Goal: Communication & Community: Answer question/provide support

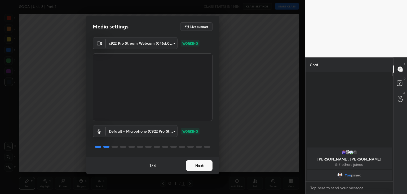
click at [198, 168] on button "Next" at bounding box center [199, 165] width 27 height 11
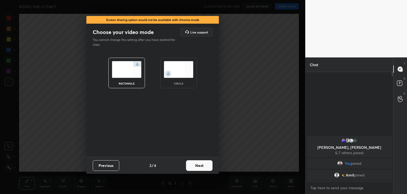
click at [204, 163] on button "Next" at bounding box center [199, 165] width 27 height 11
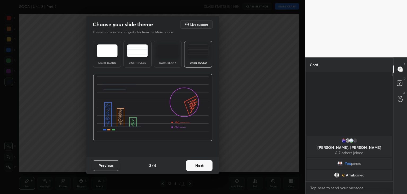
click at [204, 163] on button "Next" at bounding box center [199, 165] width 27 height 11
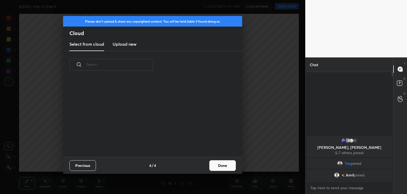
scroll to position [79, 170]
click at [223, 168] on button "Done" at bounding box center [223, 165] width 27 height 11
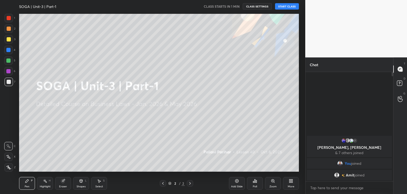
click at [8, 166] on icon at bounding box center [9, 166] width 4 height 3
click at [8, 40] on div at bounding box center [9, 39] width 4 height 4
drag, startPoint x: 62, startPoint y: 184, endPoint x: 64, endPoint y: 180, distance: 4.2
click at [63, 184] on div "Eraser" at bounding box center [63, 183] width 16 height 13
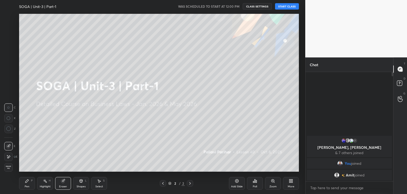
click at [9, 128] on icon at bounding box center [8, 128] width 5 height 5
click at [26, 182] on icon at bounding box center [26, 180] width 3 height 3
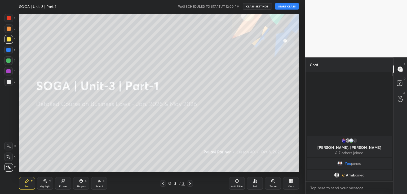
click at [291, 182] on icon at bounding box center [291, 181] width 1 height 1
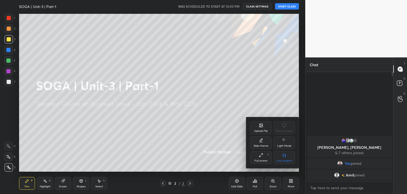
click at [259, 127] on div "Upload File" at bounding box center [261, 127] width 21 height 13
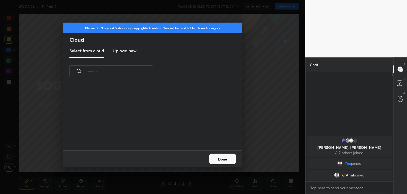
scroll to position [65, 170]
click at [123, 50] on h3 "Upload new" at bounding box center [125, 50] width 24 height 6
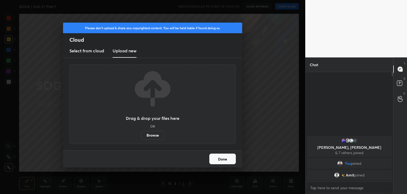
click at [153, 135] on label "Browse" at bounding box center [153, 135] width 24 height 8
click at [141, 135] on input "Browse" at bounding box center [141, 135] width 0 height 8
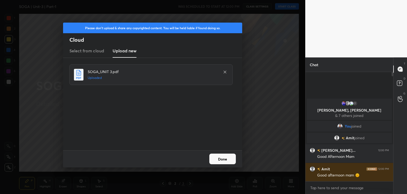
click at [220, 160] on button "Done" at bounding box center [223, 158] width 27 height 11
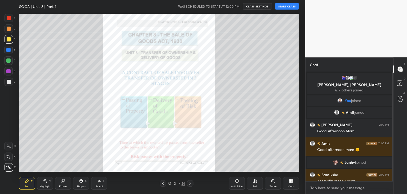
type textarea "x"
click at [325, 189] on textarea at bounding box center [349, 187] width 79 height 8
paste textarea "BUSINESSLAWS Tracker- https://docs.google.com/spreadsheets/d/1qTDupc7UPOoi9ClP9…"
type textarea "BUSINESSLAWS Tracker- https://docs.google.com/spreadsheets/d/1qTDupc7UPOoi9ClP9…"
type textarea "x"
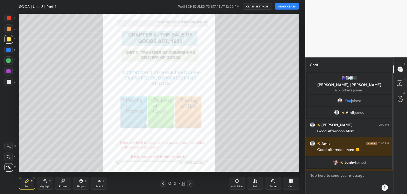
scroll to position [107, 86]
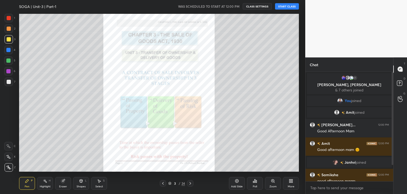
drag, startPoint x: 394, startPoint y: 141, endPoint x: 395, endPoint y: 156, distance: 15.2
click at [393, 162] on div "Chat 7 Krupa, Samiksha, NANDINI & 7 others joined You joined Amit joined NIDA F…" at bounding box center [357, 125] width 102 height 136
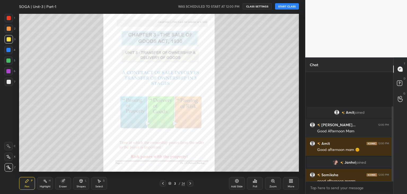
scroll to position [50, 0]
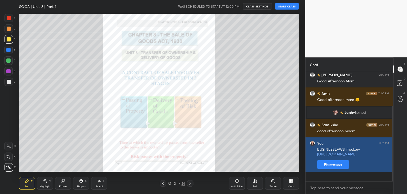
drag, startPoint x: 393, startPoint y: 152, endPoint x: 373, endPoint y: 176, distance: 31.3
click at [389, 179] on div "Amit joined NIDA FATIM... 12:00 PM Good Afternoon Mam Amit 12:00 PM Good aftern…" at bounding box center [350, 126] width 88 height 109
click at [342, 168] on button "Pin message" at bounding box center [333, 164] width 32 height 8
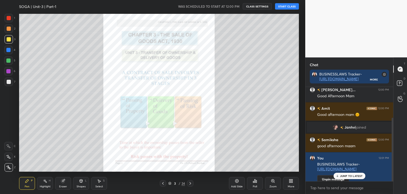
scroll to position [65, 0]
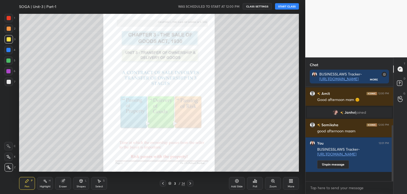
drag, startPoint x: 393, startPoint y: 139, endPoint x: 394, endPoint y: 155, distance: 15.9
click at [394, 157] on div "Chat BUSINESSLAWS Tracker- https://docs.google.com/spreadsheets/d/1qTDupc7UPOoi…" at bounding box center [357, 125] width 102 height 136
click at [291, 8] on button "START CLASS" at bounding box center [287, 6] width 24 height 6
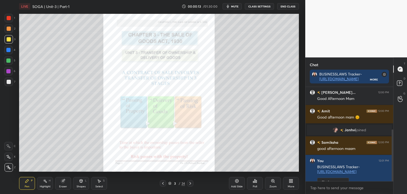
scroll to position [77, 0]
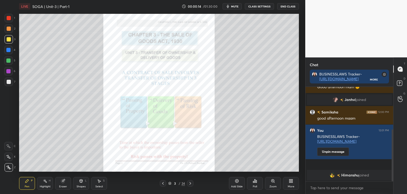
drag, startPoint x: 393, startPoint y: 164, endPoint x: 393, endPoint y: 203, distance: 38.7
click at [393, 0] on html "1 2 3 4 5 6 7 C X Z C X Z E E Erase all H H LIVE SOGA | Unit-3 | Part-1 00:00:1…" at bounding box center [203, 0] width 407 height 0
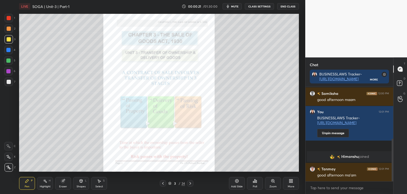
scroll to position [115, 0]
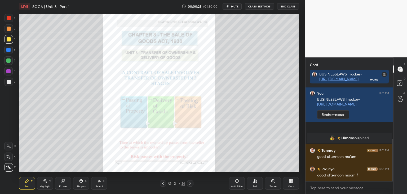
click at [9, 50] on div at bounding box center [8, 50] width 4 height 4
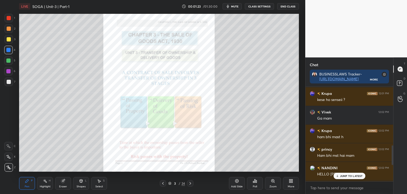
scroll to position [355, 0]
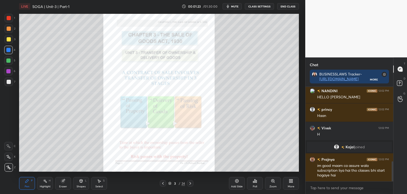
drag, startPoint x: 393, startPoint y: 174, endPoint x: 396, endPoint y: 188, distance: 13.8
click at [396, 188] on div "Chat BUSINESSLAWS Tracker- https://docs.google.com/spreadsheets/d/1qTDupc7UPOoi…" at bounding box center [357, 125] width 102 height 136
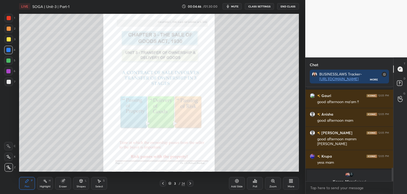
scroll to position [563, 0]
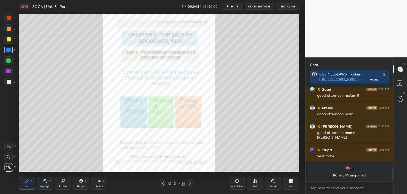
click at [8, 19] on div at bounding box center [9, 18] width 4 height 4
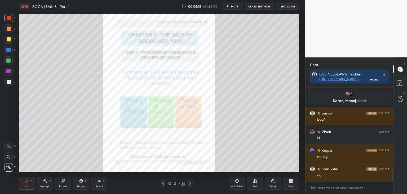
scroll to position [618, 0]
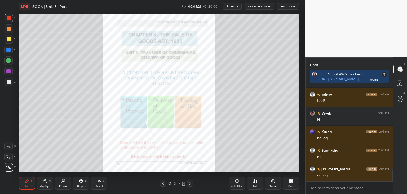
click at [7, 81] on div at bounding box center [9, 82] width 4 height 4
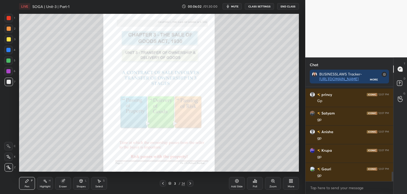
scroll to position [847, 0]
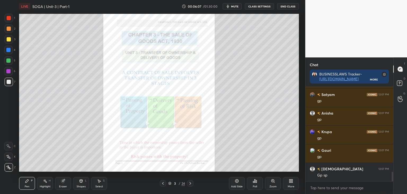
click at [63, 183] on div "Eraser" at bounding box center [63, 183] width 16 height 13
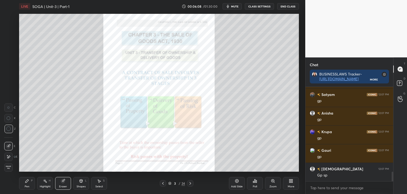
scroll to position [865, 0]
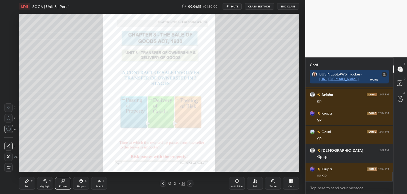
click at [32, 182] on div "Pen P" at bounding box center [27, 183] width 16 height 13
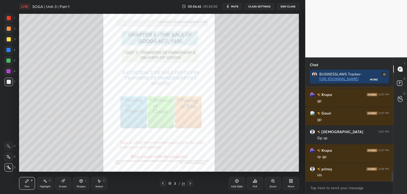
click at [8, 49] on div at bounding box center [8, 50] width 4 height 4
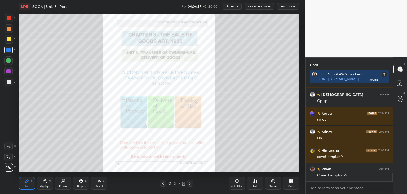
scroll to position [939, 0]
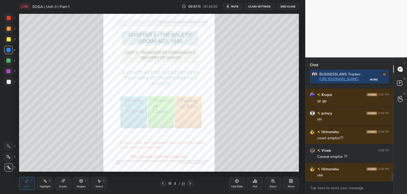
click at [11, 18] on div at bounding box center [9, 18] width 4 height 4
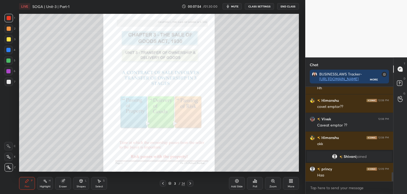
scroll to position [904, 0]
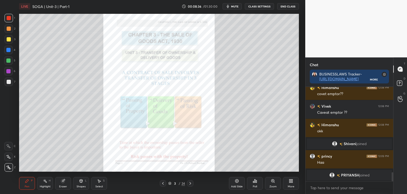
click at [8, 61] on div at bounding box center [8, 60] width 4 height 4
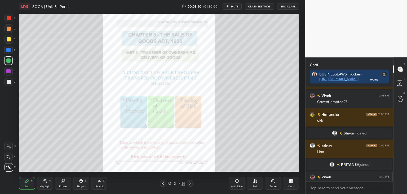
scroll to position [912, 0]
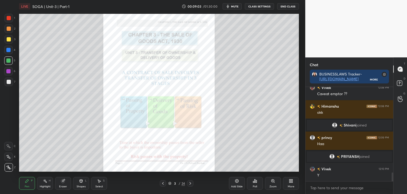
click at [275, 184] on div "Zoom" at bounding box center [273, 183] width 16 height 13
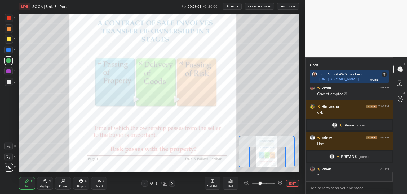
drag, startPoint x: 274, startPoint y: 150, endPoint x: 275, endPoint y: 156, distance: 6.7
click at [275, 159] on div at bounding box center [267, 157] width 37 height 20
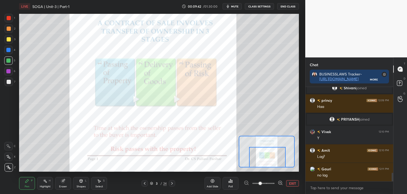
scroll to position [967, 0]
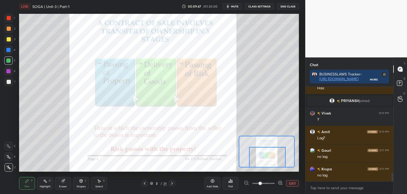
click at [8, 17] on div at bounding box center [9, 18] width 4 height 4
click at [61, 183] on div "Eraser" at bounding box center [63, 183] width 16 height 13
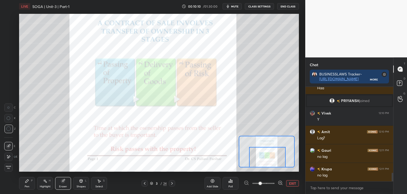
drag, startPoint x: 26, startPoint y: 184, endPoint x: 40, endPoint y: 175, distance: 16.3
click at [26, 184] on div "Pen P" at bounding box center [27, 183] width 16 height 13
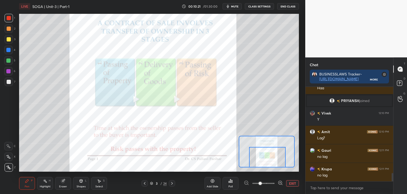
scroll to position [986, 0]
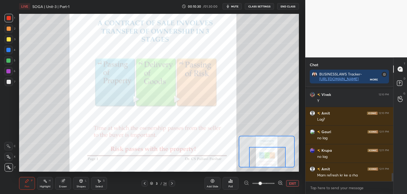
drag, startPoint x: 8, startPoint y: 49, endPoint x: 12, endPoint y: 51, distance: 4.4
click at [10, 49] on div at bounding box center [8, 50] width 4 height 4
click at [172, 183] on icon at bounding box center [172, 183] width 4 height 4
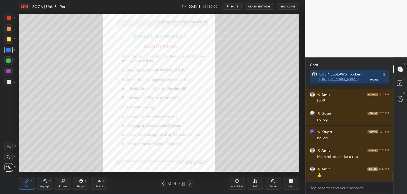
click at [10, 38] on div at bounding box center [9, 39] width 4 height 4
click at [8, 39] on div at bounding box center [9, 39] width 4 height 4
click at [64, 183] on div "Eraser" at bounding box center [63, 183] width 16 height 13
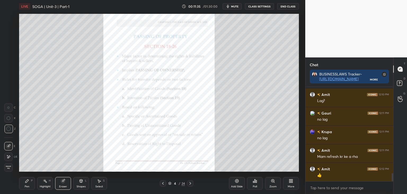
drag, startPoint x: 28, startPoint y: 181, endPoint x: 31, endPoint y: 172, distance: 9.7
click at [28, 180] on icon at bounding box center [27, 180] width 4 height 4
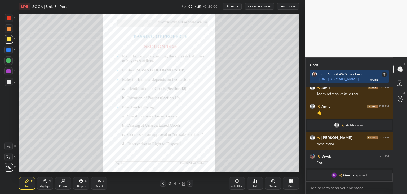
scroll to position [1033, 0]
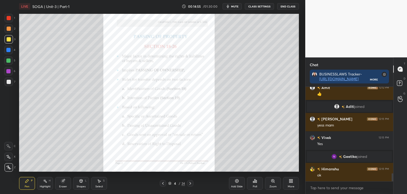
drag, startPoint x: 63, startPoint y: 182, endPoint x: 70, endPoint y: 175, distance: 9.8
click at [64, 182] on icon at bounding box center [62, 180] width 3 height 3
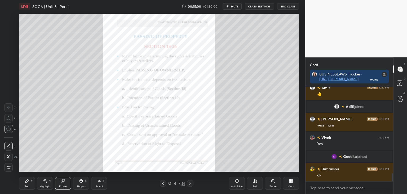
click at [25, 182] on icon at bounding box center [26, 180] width 3 height 3
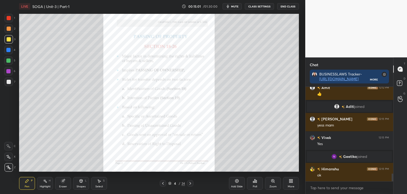
scroll to position [1046, 0]
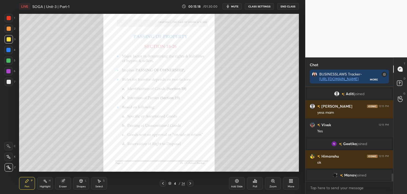
click at [8, 60] on div at bounding box center [8, 60] width 4 height 4
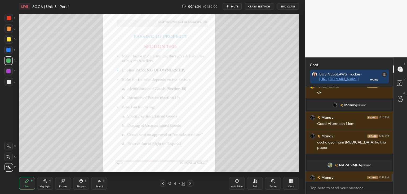
scroll to position [1109, 0]
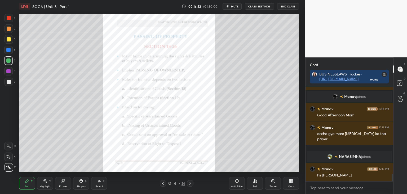
click at [7, 50] on div at bounding box center [8, 50] width 4 height 4
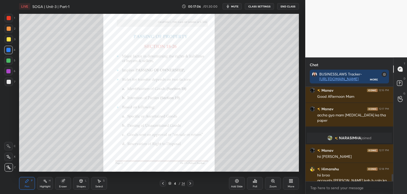
scroll to position [1133, 0]
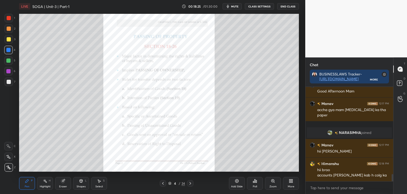
click at [275, 184] on div "Zoom" at bounding box center [273, 183] width 16 height 13
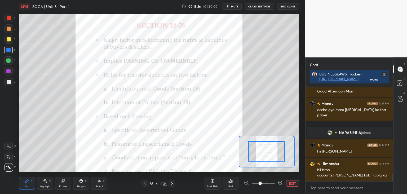
drag, startPoint x: 272, startPoint y: 153, endPoint x: 273, endPoint y: 150, distance: 2.7
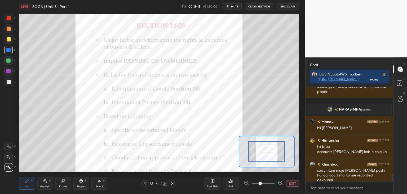
scroll to position [1184, 0]
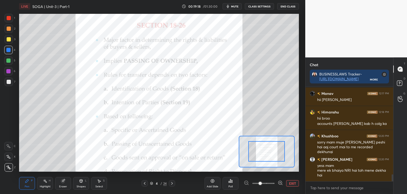
click at [8, 61] on div at bounding box center [8, 60] width 4 height 4
click at [8, 70] on div at bounding box center [8, 71] width 4 height 4
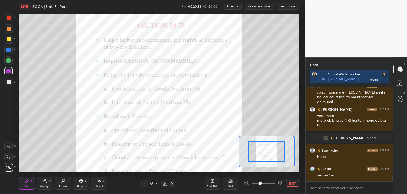
scroll to position [1222, 0]
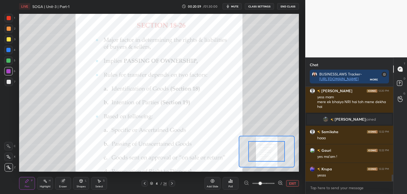
drag, startPoint x: 394, startPoint y: 177, endPoint x: 393, endPoint y: 175, distance: 2.9
click at [393, 175] on div "Chat BUSINESSLAWS Tracker- https://docs.google.com/spreadsheets/d/1qTDupc7UPOoi…" at bounding box center [357, 125] width 102 height 136
drag, startPoint x: 393, startPoint y: 178, endPoint x: 394, endPoint y: 181, distance: 3.2
click at [394, 181] on div "Chat BUSINESSLAWS Tracker- https://docs.google.com/spreadsheets/d/1qTDupc7UPOoi…" at bounding box center [357, 125] width 102 height 136
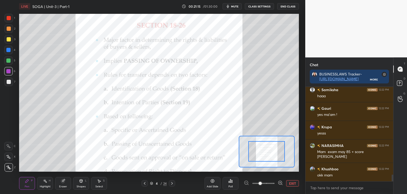
scroll to position [1269, 0]
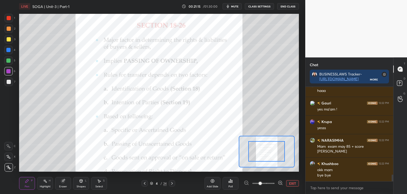
click at [294, 183] on button "EXIT" at bounding box center [292, 183] width 13 height 6
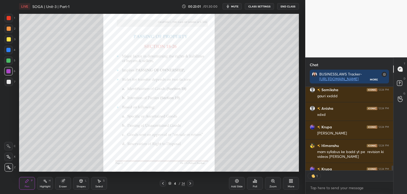
scroll to position [1605, 0]
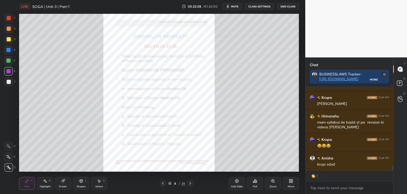
type textarea "x"
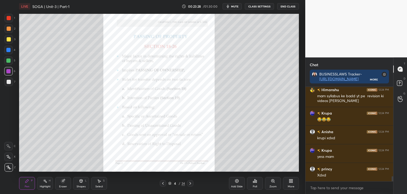
scroll to position [1650, 0]
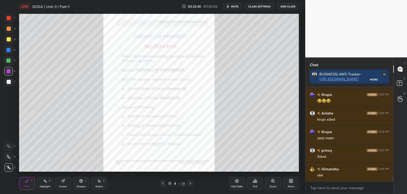
click at [191, 184] on icon at bounding box center [190, 183] width 4 height 4
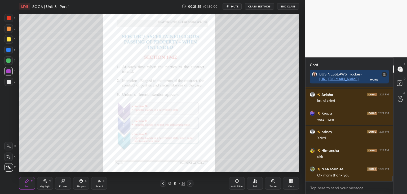
scroll to position [2, 2]
click at [162, 183] on icon at bounding box center [163, 183] width 2 height 3
click at [9, 60] on div at bounding box center [8, 60] width 4 height 4
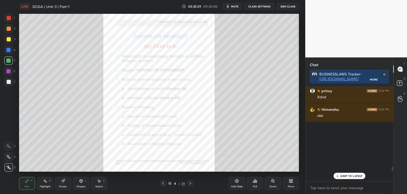
scroll to position [1822, 0]
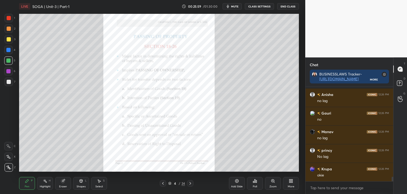
drag, startPoint x: 393, startPoint y: 179, endPoint x: 394, endPoint y: 185, distance: 6.6
click at [394, 185] on div "Chat BUSINESSLAWS Tracker- https://docs.google.com/spreadsheets/d/1qTDupc7UPOoi…" at bounding box center [357, 125] width 102 height 136
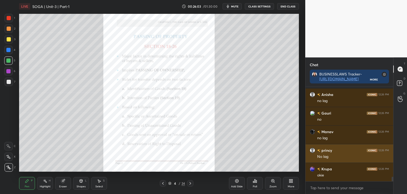
scroll to position [1841, 0]
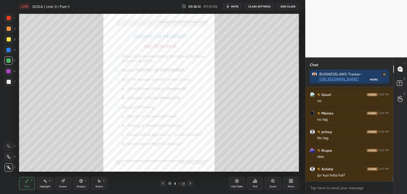
click at [191, 182] on icon at bounding box center [190, 183] width 4 height 4
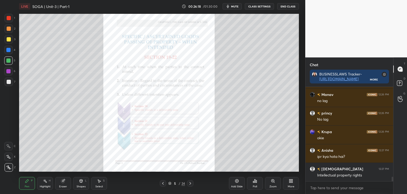
scroll to position [1878, 0]
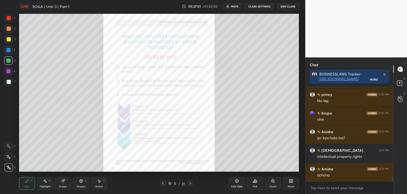
click at [274, 182] on icon at bounding box center [274, 181] width 1 height 1
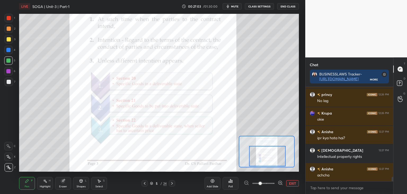
drag, startPoint x: 275, startPoint y: 152, endPoint x: 276, endPoint y: 156, distance: 4.3
click at [276, 156] on div at bounding box center [267, 156] width 37 height 20
click at [291, 183] on button "EXIT" at bounding box center [292, 183] width 13 height 6
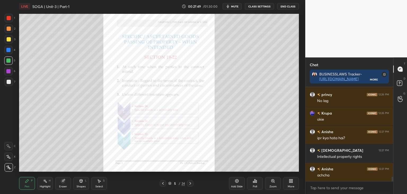
click at [9, 39] on div at bounding box center [9, 39] width 4 height 4
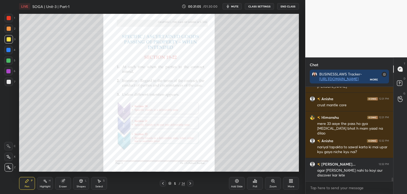
scroll to position [2255, 0]
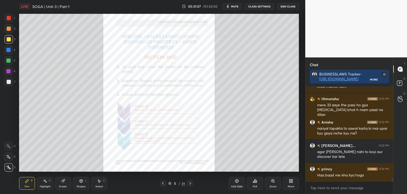
drag, startPoint x: 9, startPoint y: 49, endPoint x: 12, endPoint y: 51, distance: 4.3
click at [9, 49] on div at bounding box center [8, 50] width 4 height 4
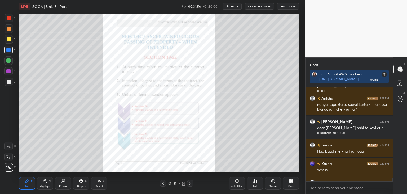
scroll to position [2292, 0]
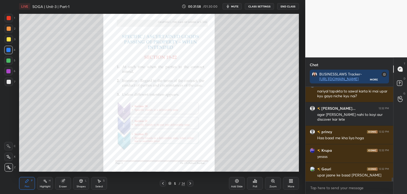
drag, startPoint x: 393, startPoint y: 179, endPoint x: 392, endPoint y: 185, distance: 5.6
click at [393, 183] on div "Himanshu 12:31 PM mere 33 aaye the pass ho gya bss bhot h mam yaad na dilao Ani…" at bounding box center [350, 140] width 88 height 107
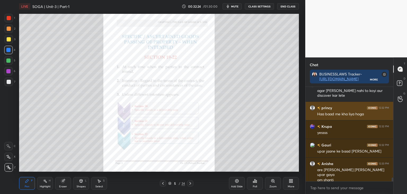
scroll to position [2334, 0]
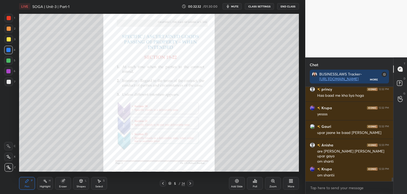
drag, startPoint x: 8, startPoint y: 40, endPoint x: 14, endPoint y: 39, distance: 6.2
click at [9, 40] on div at bounding box center [9, 39] width 4 height 4
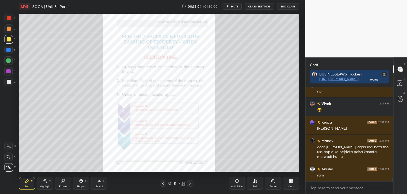
scroll to position [2516, 0]
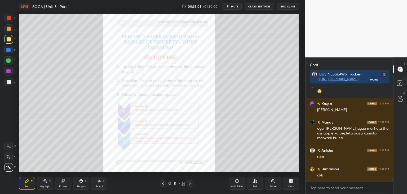
click at [8, 60] on div at bounding box center [8, 60] width 4 height 4
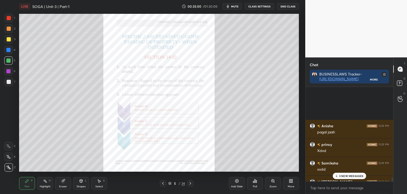
scroll to position [2958, 0]
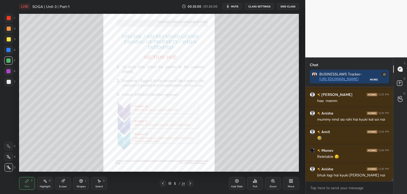
drag, startPoint x: 393, startPoint y: 180, endPoint x: 399, endPoint y: 200, distance: 21.8
click at [399, 0] on html "1 2 3 4 5 6 7 C X Z C X Z E E Erase all H H LIVE SOGA | Unit-3 | Part-1 00:35:0…" at bounding box center [203, 0] width 407 height 0
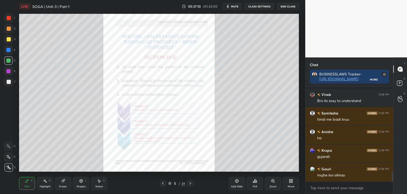
scroll to position [815, 0]
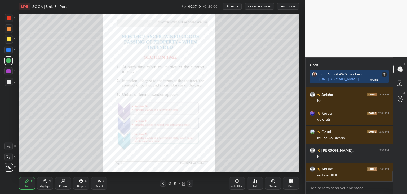
drag, startPoint x: 393, startPoint y: 175, endPoint x: 394, endPoint y: 188, distance: 12.5
click at [394, 188] on div "Chat BUSINESSLAWS Tracker- [URL][DOMAIN_NAME] More [PERSON_NAME] 12:38 PM Bro i…" at bounding box center [357, 125] width 102 height 136
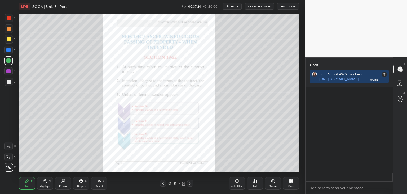
scroll to position [987, 0]
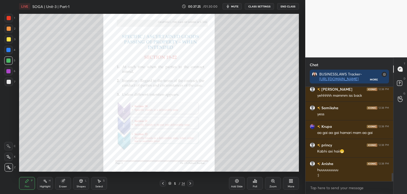
drag, startPoint x: 393, startPoint y: 177, endPoint x: 399, endPoint y: 206, distance: 29.4
click at [399, 0] on html "1 2 3 4 5 6 7 C X Z C X Z E E Erase all H H LIVE SOGA | Unit-3 | Part-1 00:37:2…" at bounding box center [203, 0] width 407 height 0
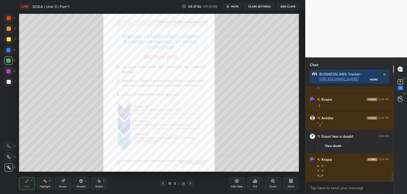
scroll to position [842, 0]
click at [402, 85] on icon at bounding box center [401, 82] width 8 height 8
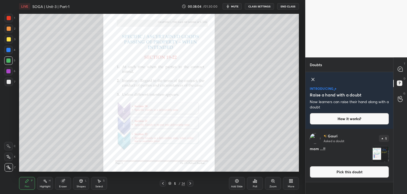
click at [330, 174] on button "Pick this doubt" at bounding box center [349, 172] width 79 height 12
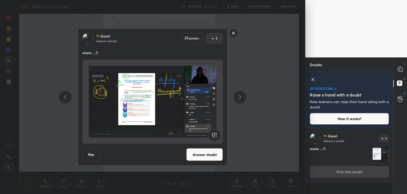
click at [204, 157] on button "Answer doubt" at bounding box center [204, 154] width 37 height 13
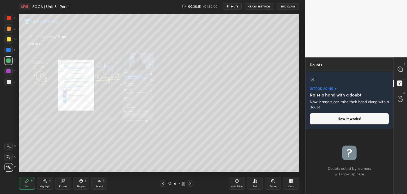
click at [275, 182] on icon at bounding box center [273, 180] width 4 height 4
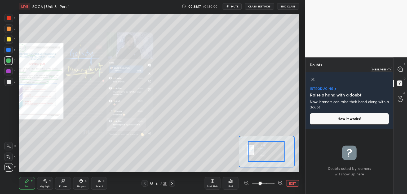
click at [402, 68] on icon at bounding box center [400, 69] width 5 height 5
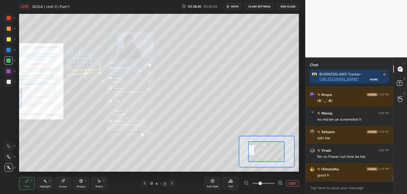
scroll to position [1315, 0]
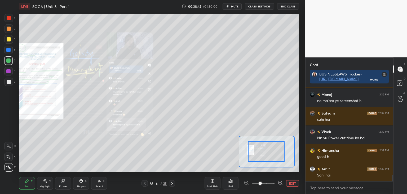
click at [144, 182] on icon at bounding box center [145, 183] width 4 height 4
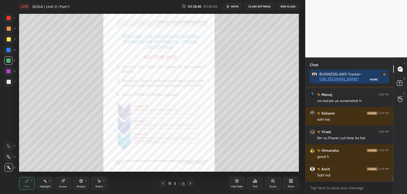
click at [275, 184] on div "Zoom" at bounding box center [273, 183] width 16 height 13
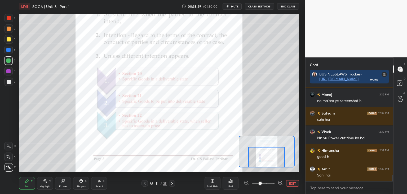
drag, startPoint x: 271, startPoint y: 152, endPoint x: 271, endPoint y: 160, distance: 7.2
click at [271, 160] on div at bounding box center [266, 157] width 37 height 20
click at [9, 18] on div at bounding box center [9, 18] width 4 height 4
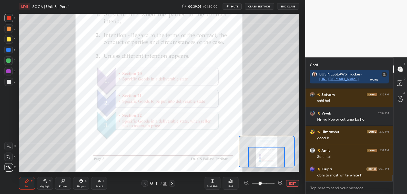
scroll to position [1353, 0]
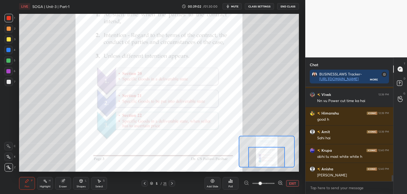
click at [7, 48] on div at bounding box center [8, 50] width 4 height 4
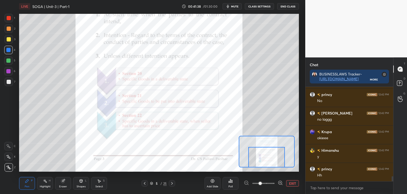
scroll to position [1655, 0]
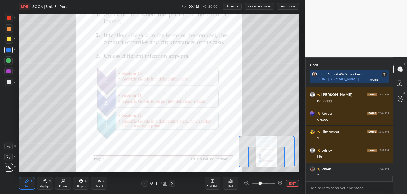
click at [292, 184] on button "EXIT" at bounding box center [292, 183] width 13 height 6
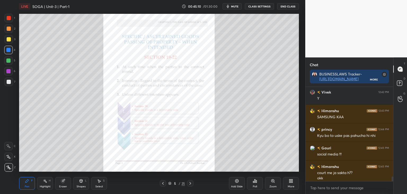
scroll to position [1758, 0]
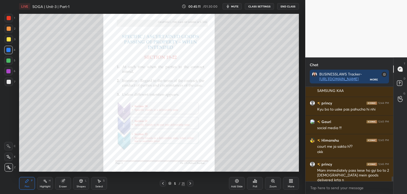
click at [394, 180] on div "Chat BUSINESSLAWS Tracker- [URL][DOMAIN_NAME] More [PERSON_NAME] 12:42 PM Y [PE…" at bounding box center [357, 125] width 102 height 136
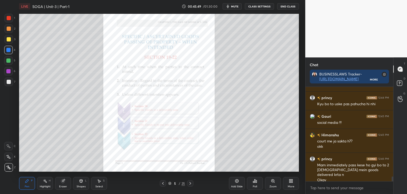
scroll to position [1782, 0]
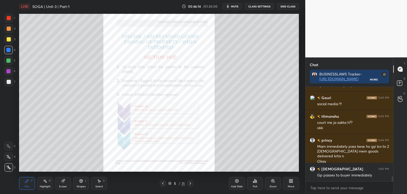
click at [8, 18] on div at bounding box center [9, 18] width 4 height 4
click at [10, 71] on div at bounding box center [8, 71] width 4 height 4
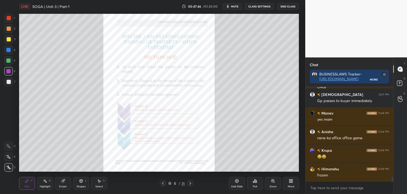
scroll to position [1874, 0]
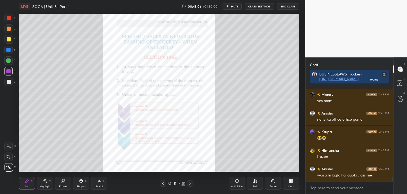
click at [62, 185] on div "Eraser" at bounding box center [63, 186] width 8 height 3
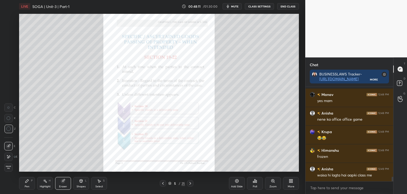
click at [26, 185] on div "Pen" at bounding box center [27, 186] width 5 height 3
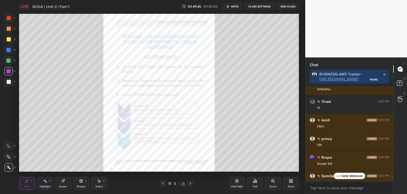
scroll to position [2020, 0]
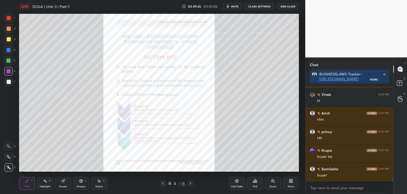
drag, startPoint x: 393, startPoint y: 178, endPoint x: 394, endPoint y: 186, distance: 8.0
click at [394, 186] on div "Chat BUSINESSLAWS Tracker- [URL][DOMAIN_NAME] More [PERSON_NAME] 12:50 PM No Bu…" at bounding box center [357, 125] width 102 height 136
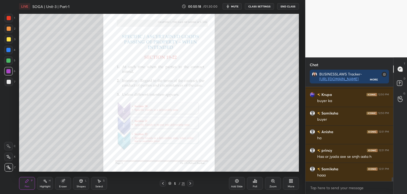
scroll to position [2094, 0]
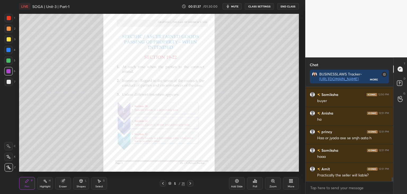
click at [9, 82] on div at bounding box center [9, 82] width 4 height 4
click at [62, 179] on icon at bounding box center [62, 180] width 3 height 3
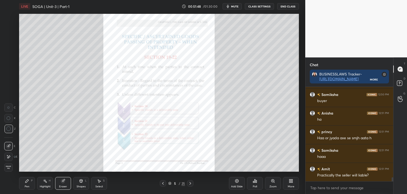
click at [26, 182] on icon at bounding box center [27, 180] width 4 height 4
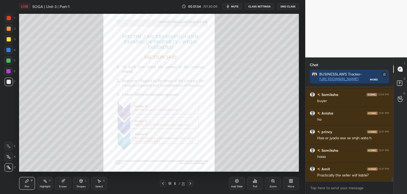
scroll to position [2113, 0]
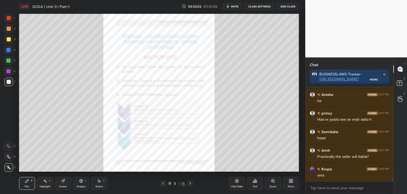
click at [8, 62] on div at bounding box center [8, 60] width 4 height 4
click at [276, 183] on div "Zoom" at bounding box center [273, 183] width 16 height 13
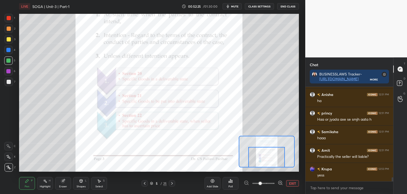
drag, startPoint x: 275, startPoint y: 152, endPoint x: 275, endPoint y: 159, distance: 6.9
click at [275, 159] on div at bounding box center [266, 157] width 37 height 20
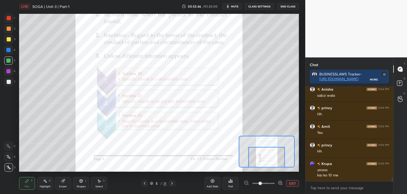
click at [292, 184] on button "EXIT" at bounding box center [292, 183] width 13 height 6
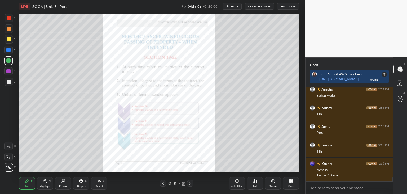
click at [9, 81] on div at bounding box center [9, 82] width 4 height 4
drag, startPoint x: 8, startPoint y: 70, endPoint x: 14, endPoint y: 73, distance: 6.4
click at [8, 71] on div at bounding box center [8, 71] width 4 height 4
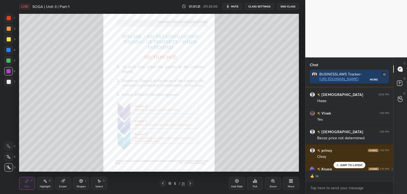
scroll to position [2444, 0]
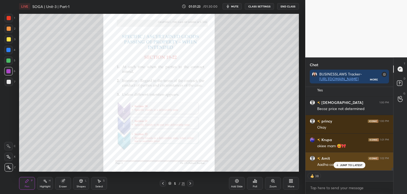
click at [350, 166] on p "JUMP TO LATEST" at bounding box center [351, 164] width 23 height 3
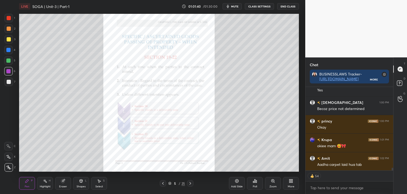
click at [190, 184] on icon at bounding box center [190, 183] width 4 height 4
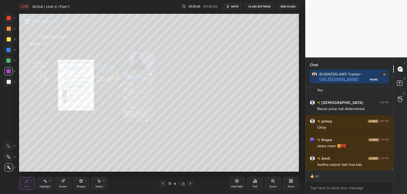
click at [190, 183] on icon at bounding box center [190, 183] width 4 height 4
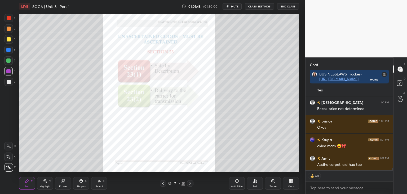
scroll to position [2463, 0]
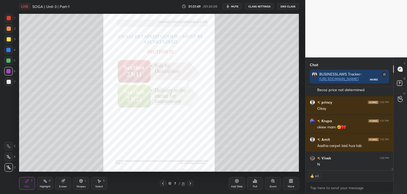
drag, startPoint x: 7, startPoint y: 60, endPoint x: 10, endPoint y: 59, distance: 2.9
click at [7, 60] on div at bounding box center [8, 60] width 4 height 4
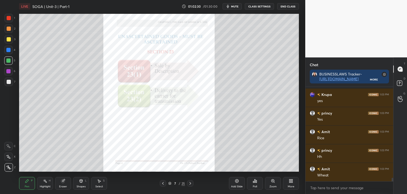
scroll to position [82, 86]
click at [9, 70] on div at bounding box center [8, 71] width 4 height 4
click at [9, 40] on div at bounding box center [9, 39] width 4 height 4
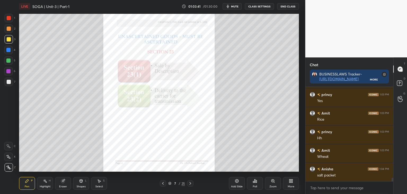
click at [8, 60] on div at bounding box center [8, 60] width 4 height 4
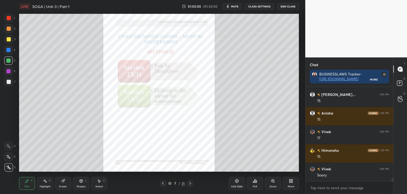
scroll to position [2693, 0]
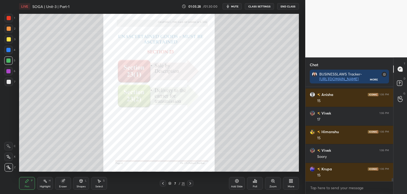
click at [190, 182] on icon at bounding box center [190, 183] width 4 height 4
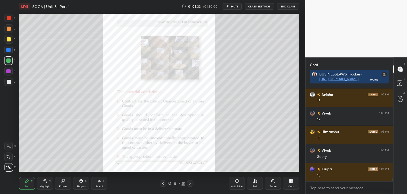
click at [275, 183] on div "Zoom" at bounding box center [273, 183] width 16 height 13
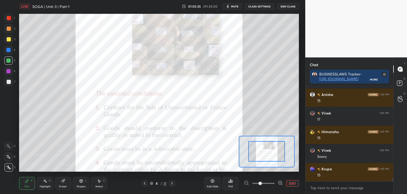
drag, startPoint x: 281, startPoint y: 153, endPoint x: 281, endPoint y: 149, distance: 4.0
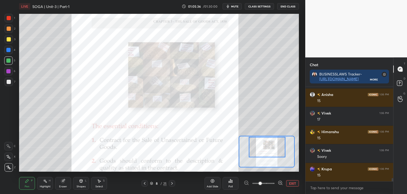
drag, startPoint x: 281, startPoint y: 155, endPoint x: 282, endPoint y: 151, distance: 4.3
click at [282, 151] on div at bounding box center [267, 147] width 37 height 20
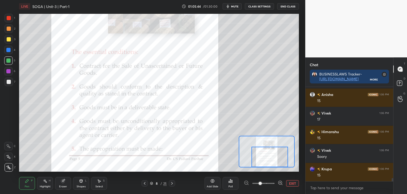
drag, startPoint x: 266, startPoint y: 147, endPoint x: 268, endPoint y: 156, distance: 10.2
click at [268, 156] on div at bounding box center [270, 156] width 37 height 20
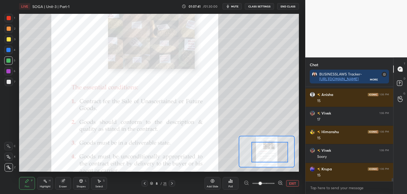
drag, startPoint x: 272, startPoint y: 157, endPoint x: 272, endPoint y: 152, distance: 5.0
click at [272, 153] on div at bounding box center [270, 152] width 37 height 20
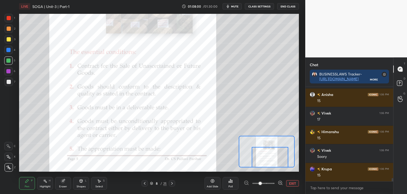
drag, startPoint x: 272, startPoint y: 149, endPoint x: 272, endPoint y: 155, distance: 5.3
click at [272, 155] on div at bounding box center [270, 157] width 37 height 20
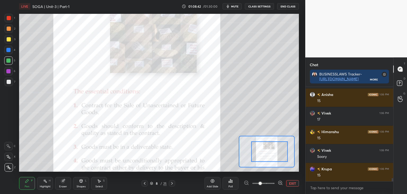
drag, startPoint x: 270, startPoint y: 159, endPoint x: 270, endPoint y: 154, distance: 5.3
click at [270, 154] on div at bounding box center [269, 151] width 37 height 20
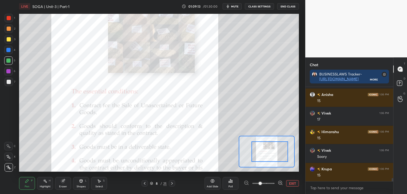
scroll to position [2712, 0]
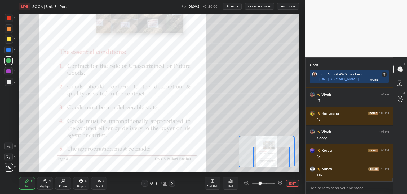
drag, startPoint x: 269, startPoint y: 151, endPoint x: 271, endPoint y: 158, distance: 7.6
click at [271, 158] on div at bounding box center [271, 157] width 37 height 20
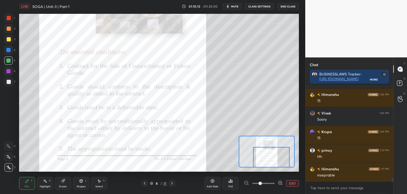
click at [173, 183] on icon at bounding box center [172, 183] width 4 height 4
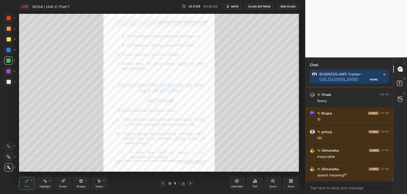
scroll to position [2754, 0]
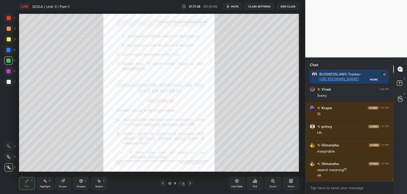
click at [163, 183] on icon at bounding box center [163, 183] width 4 height 4
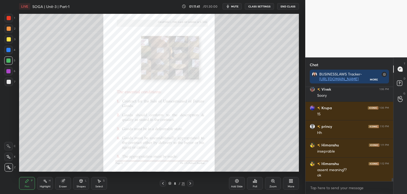
click at [8, 70] on div at bounding box center [8, 71] width 4 height 4
click at [10, 82] on div at bounding box center [9, 82] width 4 height 4
click at [8, 71] on div at bounding box center [8, 71] width 4 height 4
click at [162, 182] on icon at bounding box center [163, 183] width 4 height 4
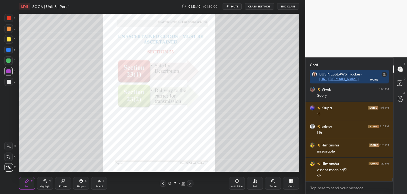
click at [192, 185] on icon at bounding box center [190, 183] width 4 height 4
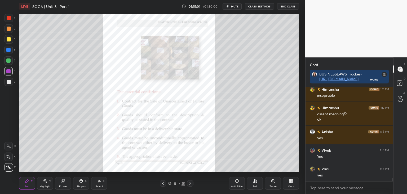
scroll to position [2829, 0]
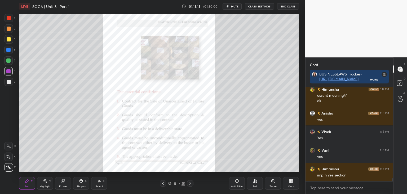
click at [163, 183] on icon at bounding box center [163, 183] width 4 height 4
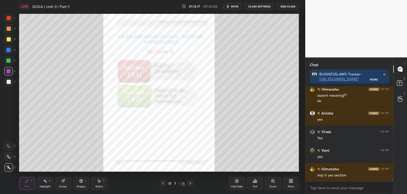
drag, startPoint x: 8, startPoint y: 17, endPoint x: 14, endPoint y: 17, distance: 5.8
click at [8, 17] on div at bounding box center [9, 18] width 4 height 4
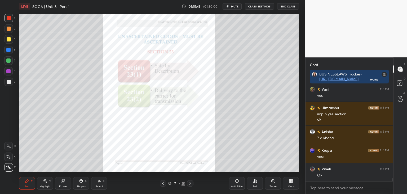
scroll to position [2908, 0]
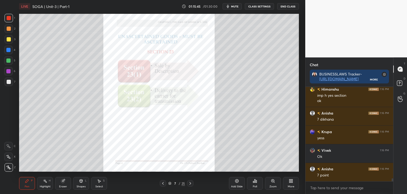
click at [190, 183] on icon at bounding box center [191, 183] width 2 height 3
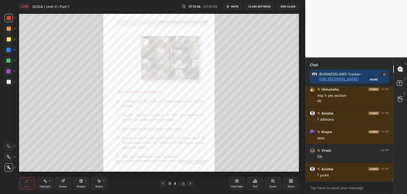
click at [190, 183] on icon at bounding box center [190, 183] width 4 height 4
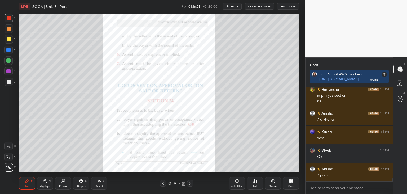
click at [8, 71] on div at bounding box center [8, 71] width 4 height 4
click at [163, 183] on icon at bounding box center [163, 183] width 4 height 4
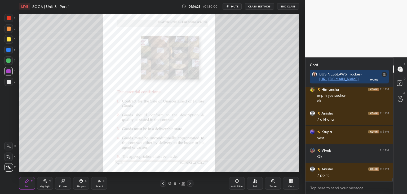
scroll to position [2927, 0]
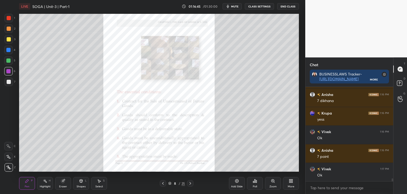
drag, startPoint x: 164, startPoint y: 183, endPoint x: 169, endPoint y: 177, distance: 7.1
click at [164, 183] on icon at bounding box center [163, 183] width 4 height 4
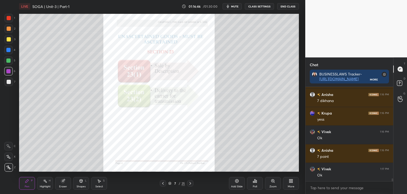
scroll to position [2945, 0]
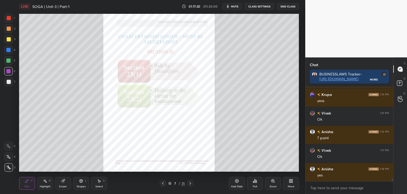
click at [8, 60] on div at bounding box center [8, 60] width 4 height 4
click at [8, 71] on div at bounding box center [8, 71] width 4 height 4
click at [8, 60] on div at bounding box center [8, 60] width 4 height 4
click at [190, 184] on icon at bounding box center [191, 183] width 2 height 3
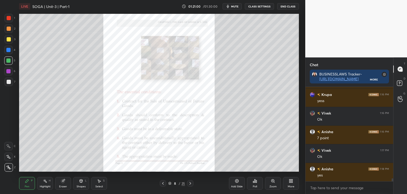
click at [191, 184] on icon at bounding box center [190, 183] width 4 height 4
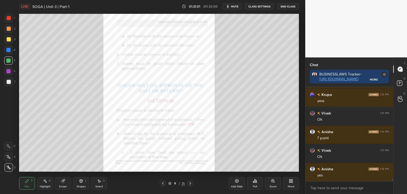
click at [191, 184] on icon at bounding box center [190, 183] width 4 height 4
click at [163, 183] on icon at bounding box center [163, 183] width 4 height 4
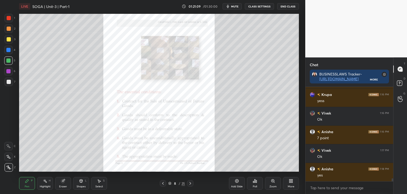
scroll to position [2964, 0]
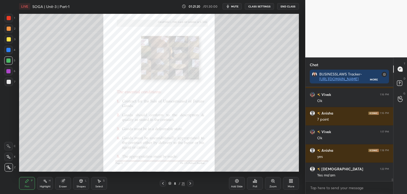
click at [163, 183] on icon at bounding box center [163, 183] width 4 height 4
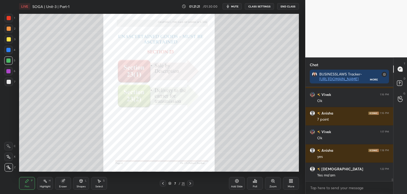
click at [163, 183] on icon at bounding box center [163, 183] width 4 height 4
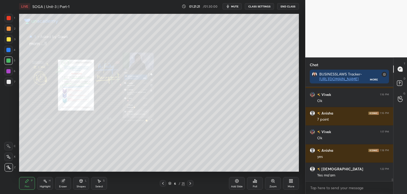
click at [163, 183] on icon at bounding box center [163, 183] width 4 height 4
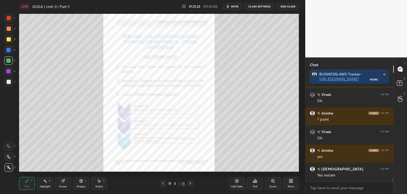
click at [163, 183] on icon at bounding box center [163, 183] width 4 height 4
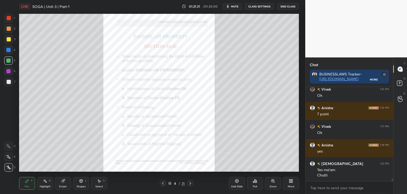
scroll to position [2988, 0]
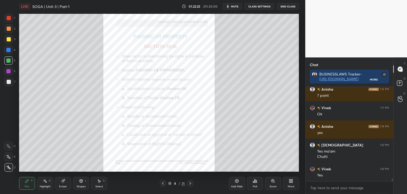
click at [191, 183] on icon at bounding box center [190, 183] width 4 height 4
click at [190, 182] on icon at bounding box center [190, 183] width 4 height 4
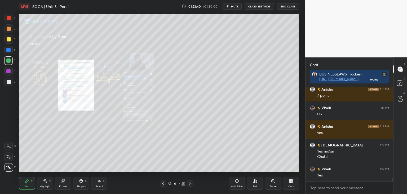
click at [190, 183] on icon at bounding box center [190, 183] width 4 height 4
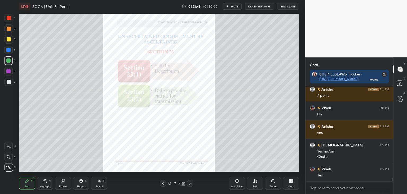
click at [191, 183] on icon at bounding box center [190, 183] width 4 height 4
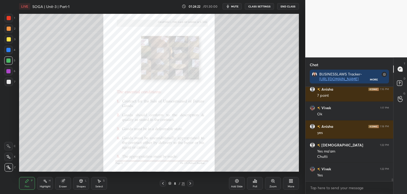
click at [192, 183] on icon at bounding box center [190, 183] width 4 height 4
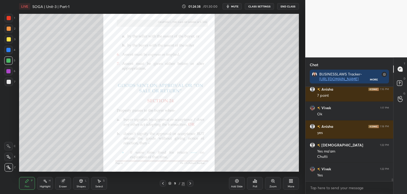
click at [163, 184] on icon at bounding box center [163, 183] width 4 height 4
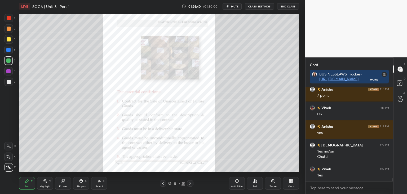
click at [163, 184] on icon at bounding box center [163, 183] width 4 height 4
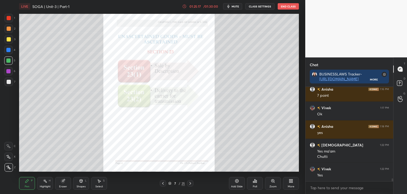
click at [190, 183] on icon at bounding box center [190, 183] width 4 height 4
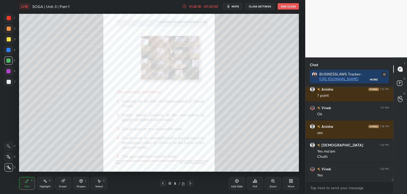
click at [190, 183] on icon at bounding box center [191, 183] width 2 height 3
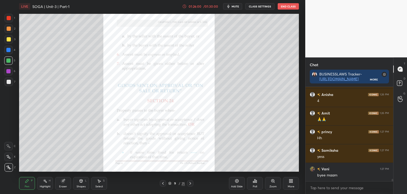
scroll to position [3470, 0]
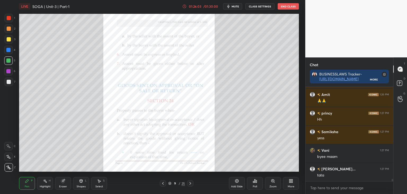
click at [192, 183] on icon at bounding box center [190, 183] width 4 height 4
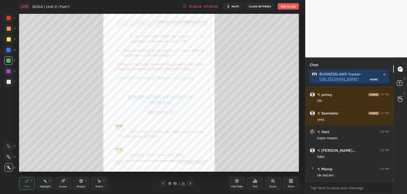
click at [192, 182] on div at bounding box center [190, 183] width 6 height 6
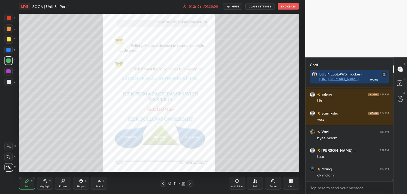
click at [192, 182] on icon at bounding box center [190, 183] width 4 height 4
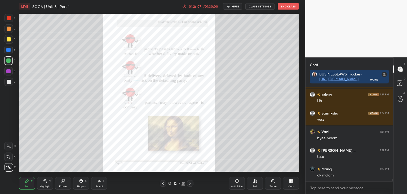
click at [191, 182] on icon at bounding box center [190, 183] width 4 height 4
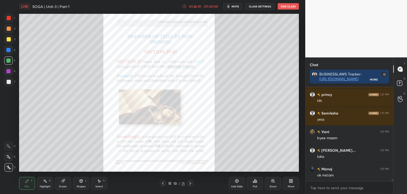
click at [191, 183] on icon at bounding box center [190, 183] width 4 height 4
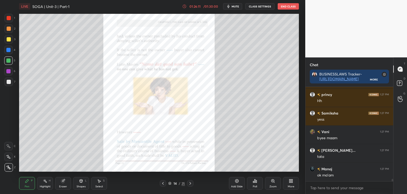
scroll to position [3508, 0]
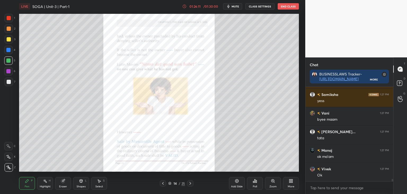
click at [191, 183] on icon at bounding box center [190, 183] width 4 height 4
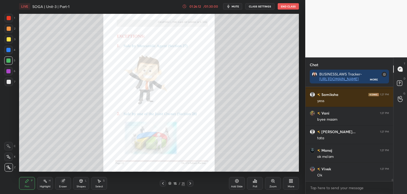
click at [191, 182] on icon at bounding box center [190, 183] width 4 height 4
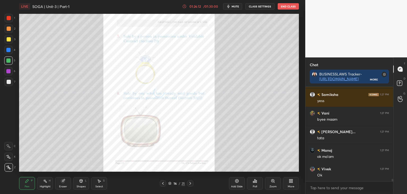
scroll to position [3526, 0]
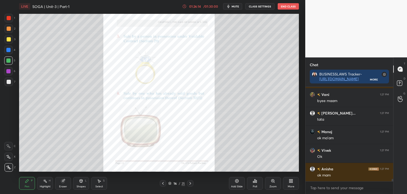
click at [8, 39] on div at bounding box center [9, 39] width 4 height 4
click at [192, 182] on icon at bounding box center [190, 183] width 4 height 4
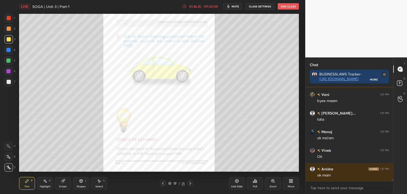
click at [191, 184] on icon at bounding box center [190, 183] width 4 height 4
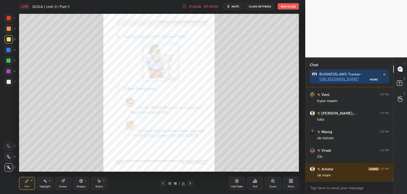
click at [190, 184] on icon at bounding box center [190, 183] width 4 height 4
click at [191, 183] on icon at bounding box center [190, 183] width 4 height 4
click at [191, 184] on icon at bounding box center [190, 183] width 4 height 4
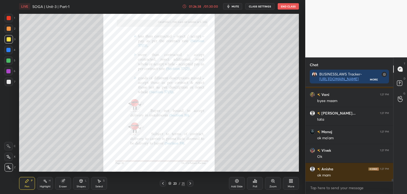
click at [191, 183] on icon at bounding box center [190, 183] width 4 height 4
click at [191, 184] on icon at bounding box center [190, 183] width 4 height 4
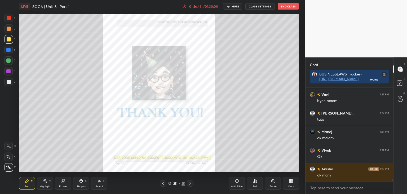
scroll to position [3545, 0]
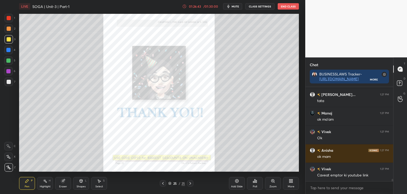
click at [164, 184] on icon at bounding box center [163, 183] width 4 height 4
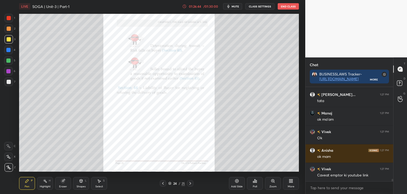
click at [164, 184] on icon at bounding box center [163, 183] width 4 height 4
click at [163, 184] on icon at bounding box center [163, 183] width 2 height 3
click at [163, 184] on icon at bounding box center [163, 183] width 4 height 4
click at [164, 184] on icon at bounding box center [163, 183] width 4 height 4
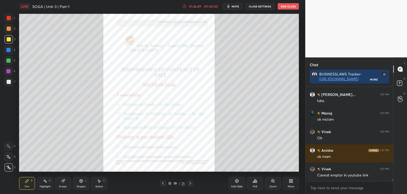
click at [164, 184] on icon at bounding box center [163, 183] width 4 height 4
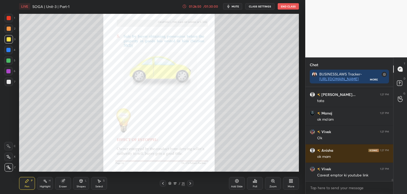
click at [164, 184] on icon at bounding box center [163, 183] width 4 height 4
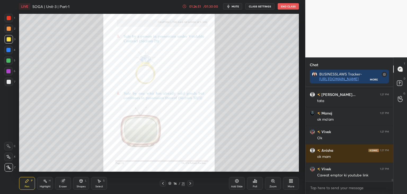
click at [164, 184] on icon at bounding box center [163, 183] width 4 height 4
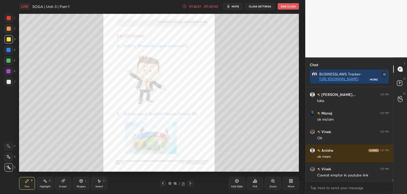
click at [163, 184] on icon at bounding box center [163, 183] width 4 height 4
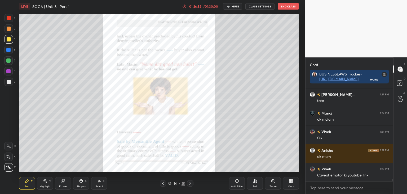
click at [164, 184] on icon at bounding box center [163, 183] width 4 height 4
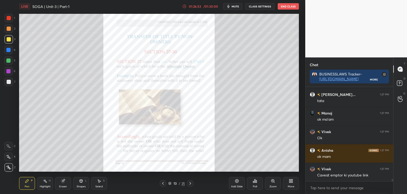
click at [164, 184] on icon at bounding box center [163, 183] width 4 height 4
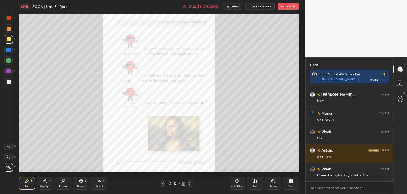
click at [164, 184] on icon at bounding box center [163, 183] width 4 height 4
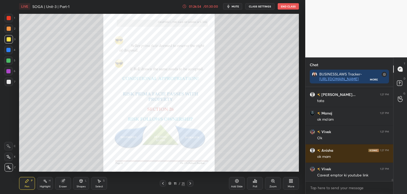
click at [164, 183] on icon at bounding box center [163, 183] width 4 height 4
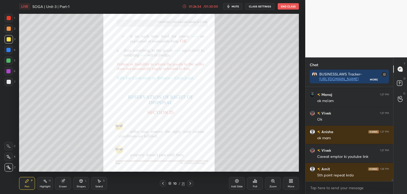
click at [165, 183] on icon at bounding box center [163, 183] width 4 height 4
click at [163, 181] on icon at bounding box center [163, 183] width 4 height 4
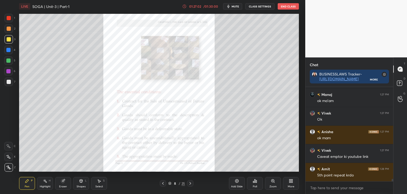
click at [163, 183] on icon at bounding box center [163, 183] width 2 height 3
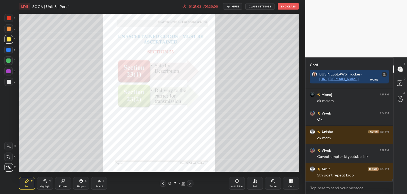
click at [190, 183] on icon at bounding box center [190, 183] width 4 height 4
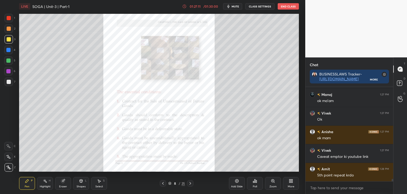
scroll to position [3582, 0]
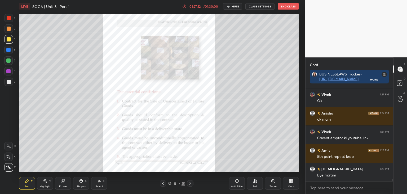
click at [190, 182] on icon at bounding box center [190, 183] width 4 height 4
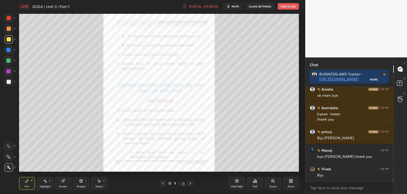
scroll to position [3717, 0]
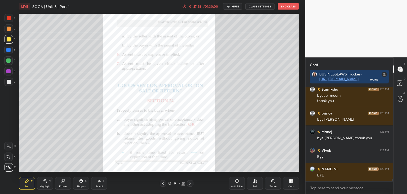
click at [284, 7] on button "End Class" at bounding box center [288, 6] width 21 height 6
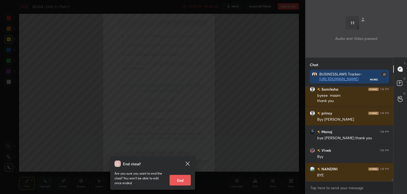
click at [177, 181] on button "End" at bounding box center [180, 180] width 21 height 11
type textarea "x"
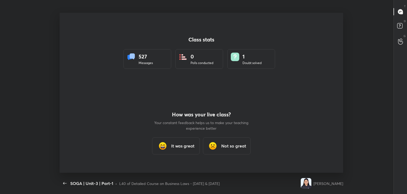
scroll to position [0, 0]
click at [182, 147] on h3 "It was great" at bounding box center [182, 145] width 23 height 6
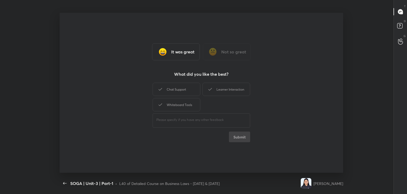
drag, startPoint x: 181, startPoint y: 106, endPoint x: 202, endPoint y: 99, distance: 21.8
click at [182, 105] on div "Whiteboard Tools" at bounding box center [177, 104] width 48 height 13
click at [222, 89] on div "Learner Interaction" at bounding box center [227, 88] width 48 height 13
click at [244, 138] on button "Submit" at bounding box center [239, 136] width 21 height 11
